Goal: Navigation & Orientation: Find specific page/section

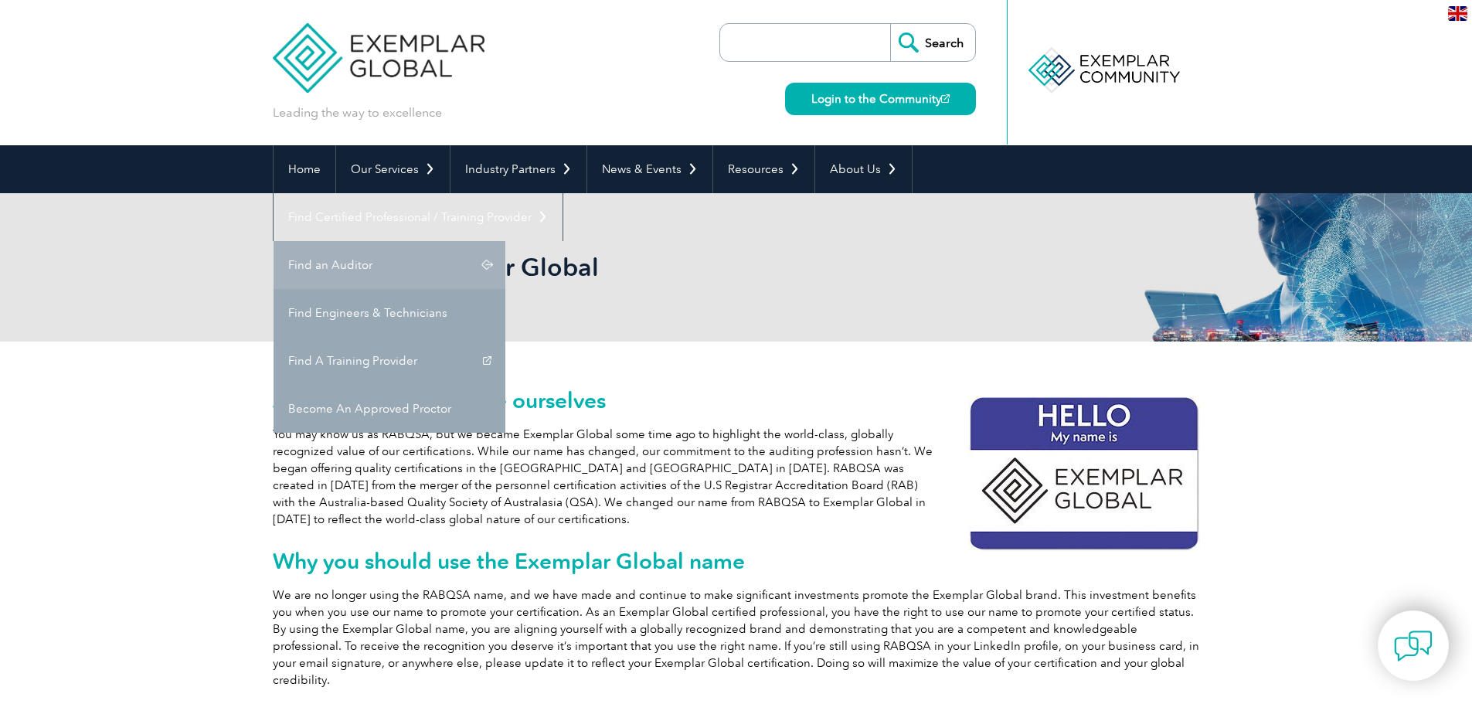
click at [505, 241] on link "Find an Auditor" at bounding box center [390, 265] width 232 height 48
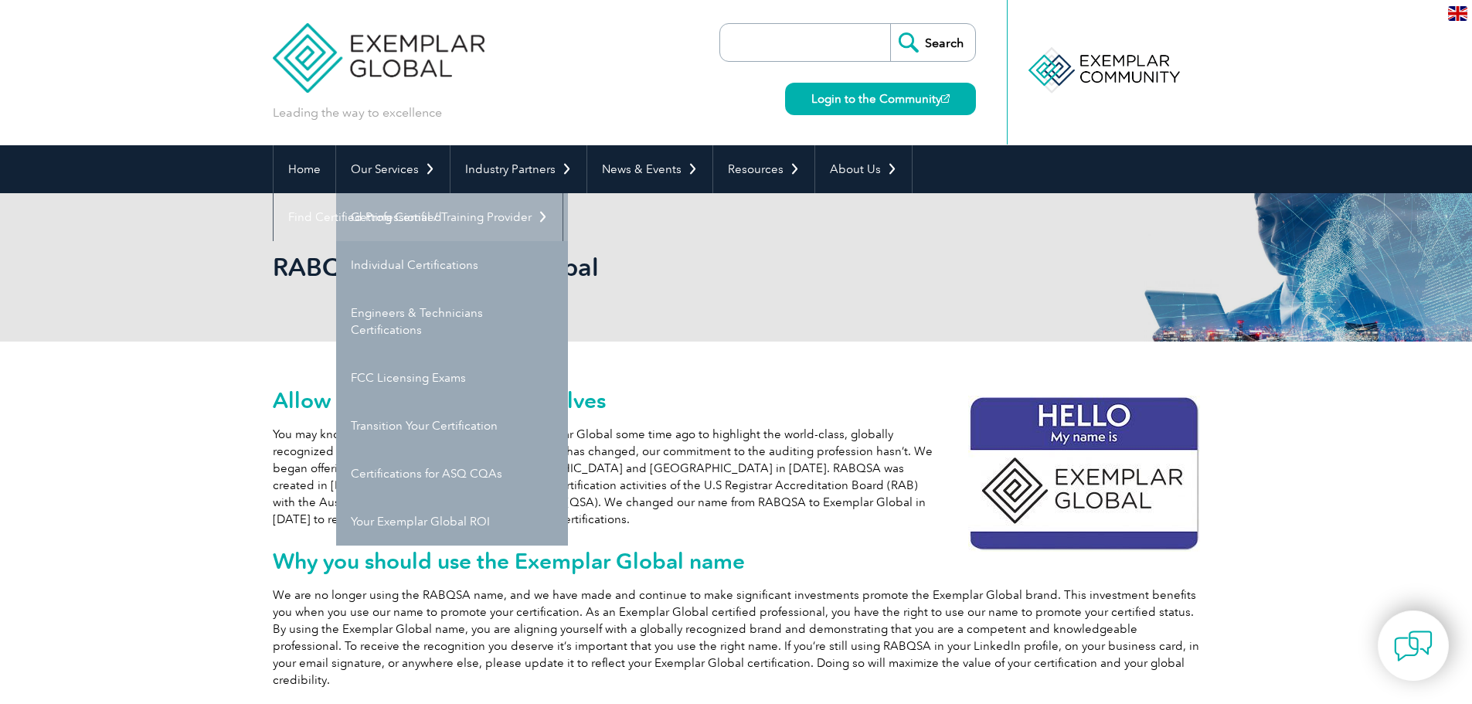
click at [394, 223] on link "Getting Certified" at bounding box center [452, 217] width 232 height 48
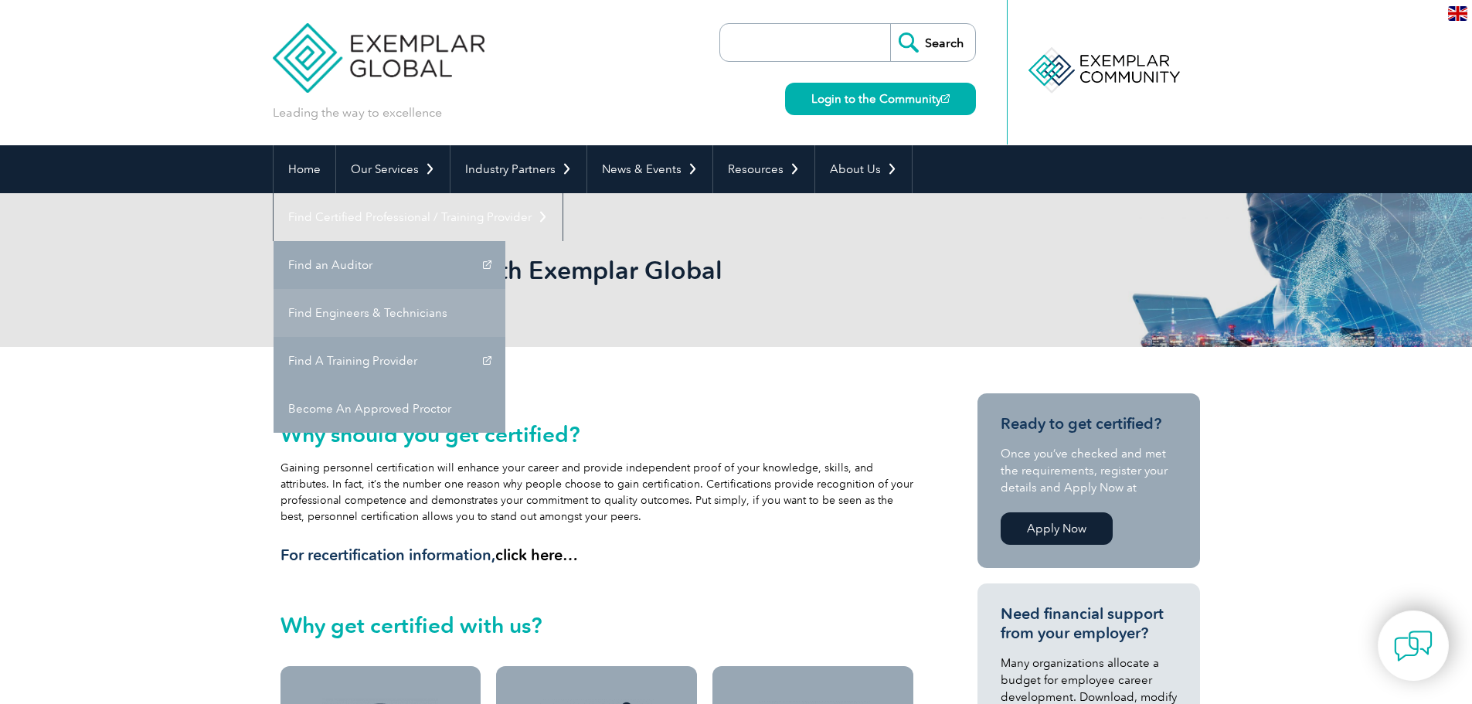
click at [505, 289] on link "Find Engineers & Technicians" at bounding box center [390, 313] width 232 height 48
